Goal: Complete application form

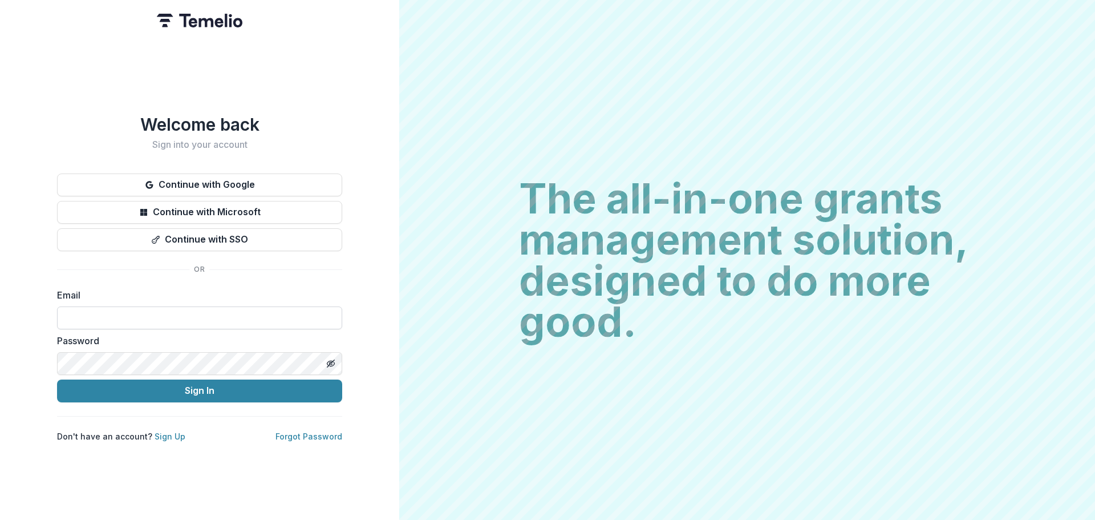
drag, startPoint x: 168, startPoint y: 314, endPoint x: 191, endPoint y: 315, distance: 22.8
click at [168, 314] on input at bounding box center [199, 317] width 285 height 23
type input "**********"
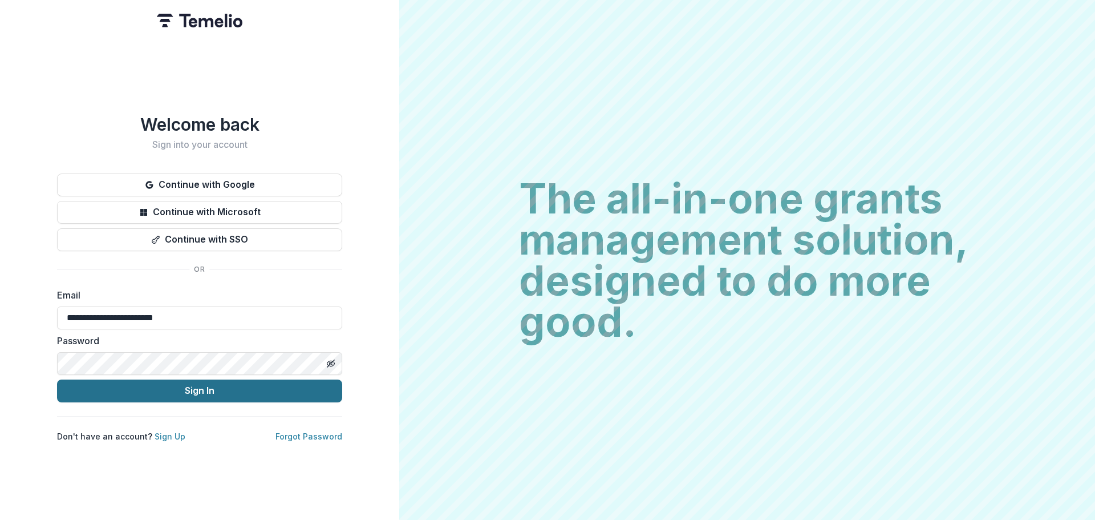
click at [293, 384] on button "Sign In" at bounding box center [199, 390] width 285 height 23
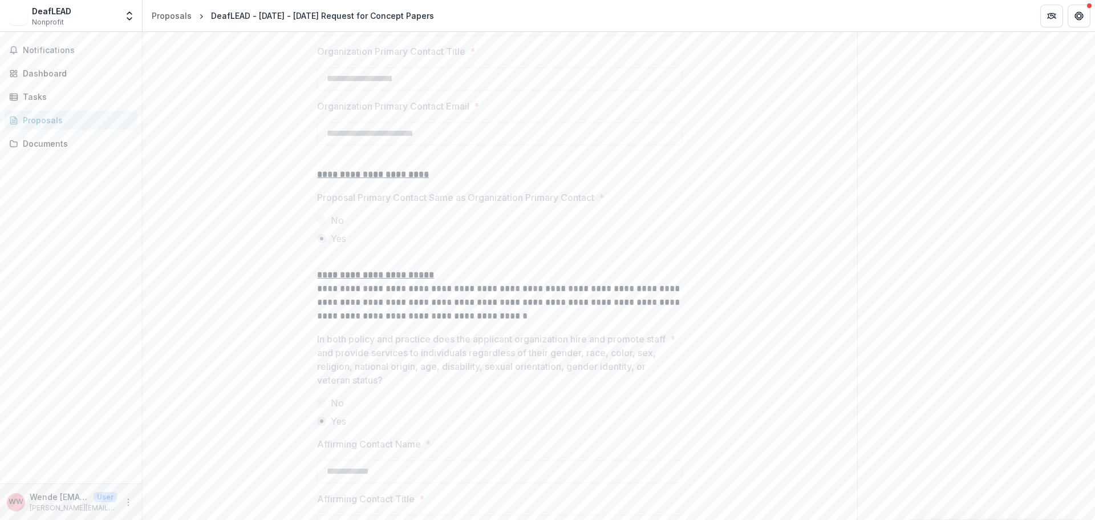
scroll to position [1523, 0]
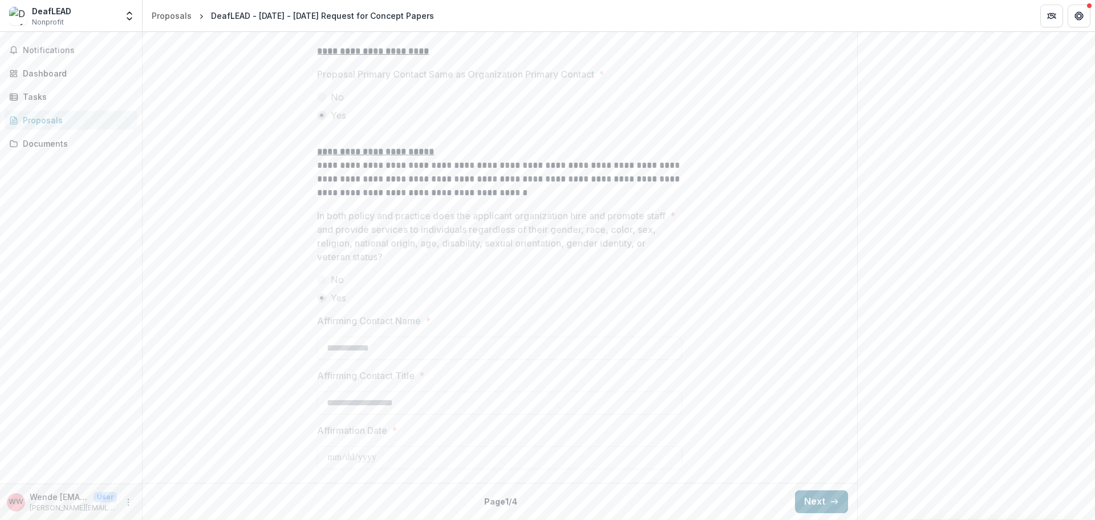
click at [840, 502] on button "Next" at bounding box center [821, 501] width 53 height 23
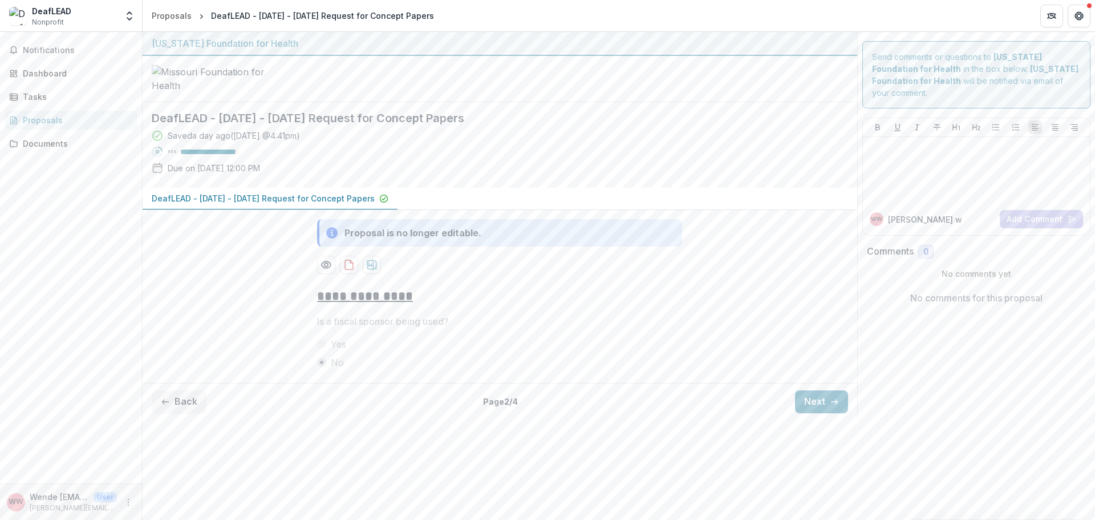
scroll to position [0, 0]
click at [822, 413] on button "Next" at bounding box center [821, 401] width 53 height 23
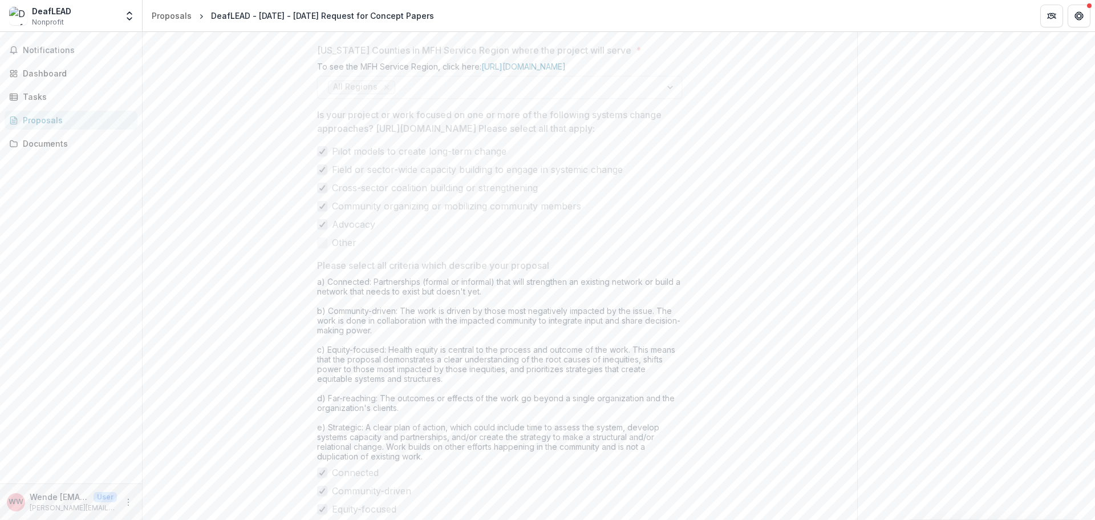
scroll to position [920, 0]
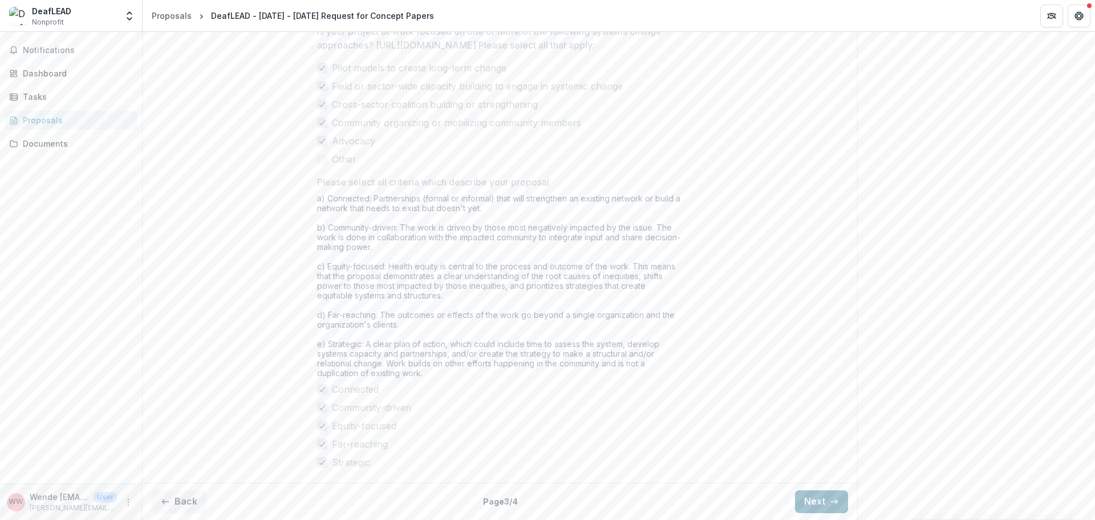
click at [818, 492] on button "Next" at bounding box center [821, 501] width 53 height 23
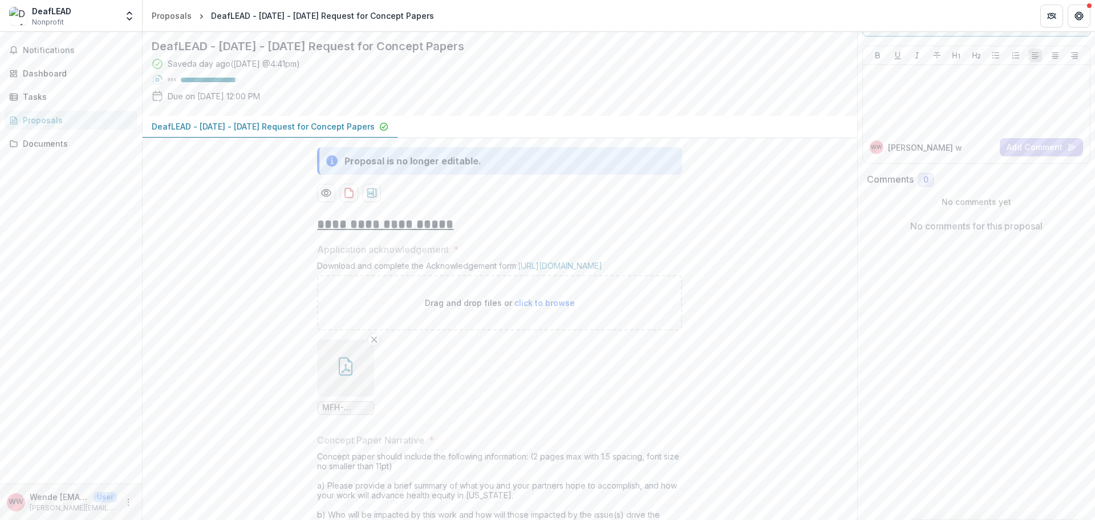
scroll to position [0, 0]
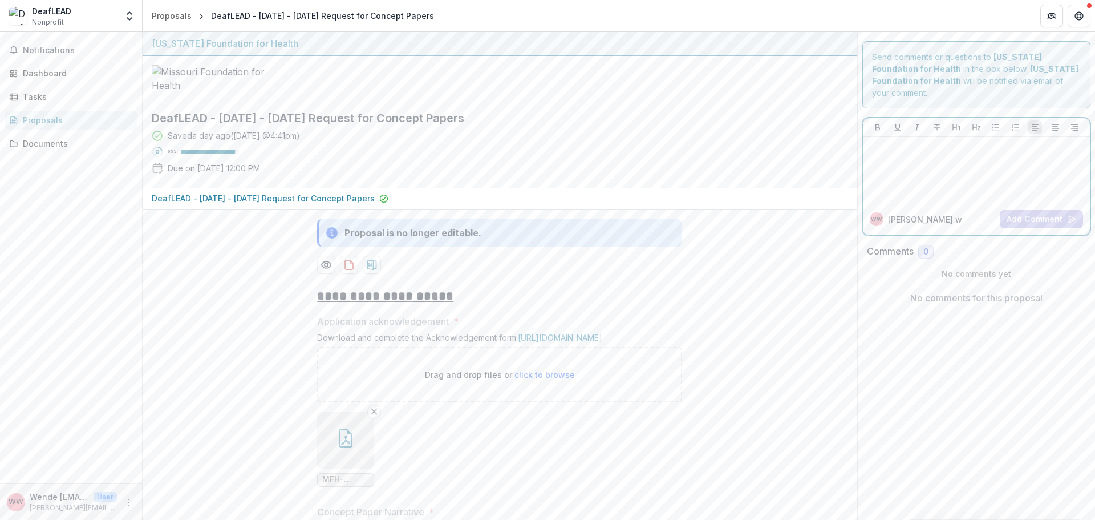
click at [922, 174] on div at bounding box center [976, 169] width 218 height 57
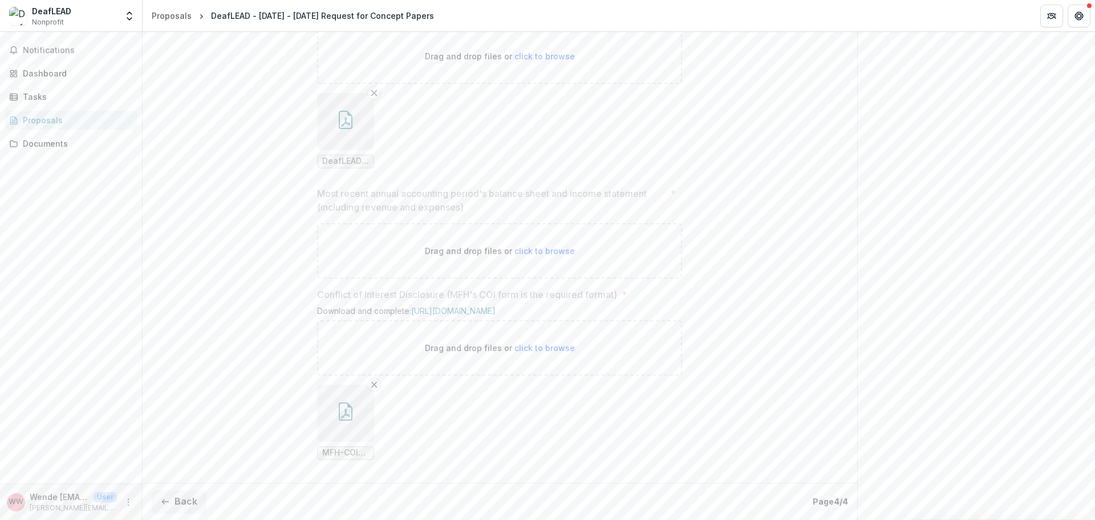
scroll to position [1141, 0]
click at [525, 256] on span "click to browse" at bounding box center [544, 251] width 60 height 10
click at [553, 256] on span "click to browse" at bounding box center [544, 251] width 60 height 10
drag, startPoint x: 195, startPoint y: 249, endPoint x: 304, endPoint y: 335, distance: 139.2
